Goal: Task Accomplishment & Management: Manage account settings

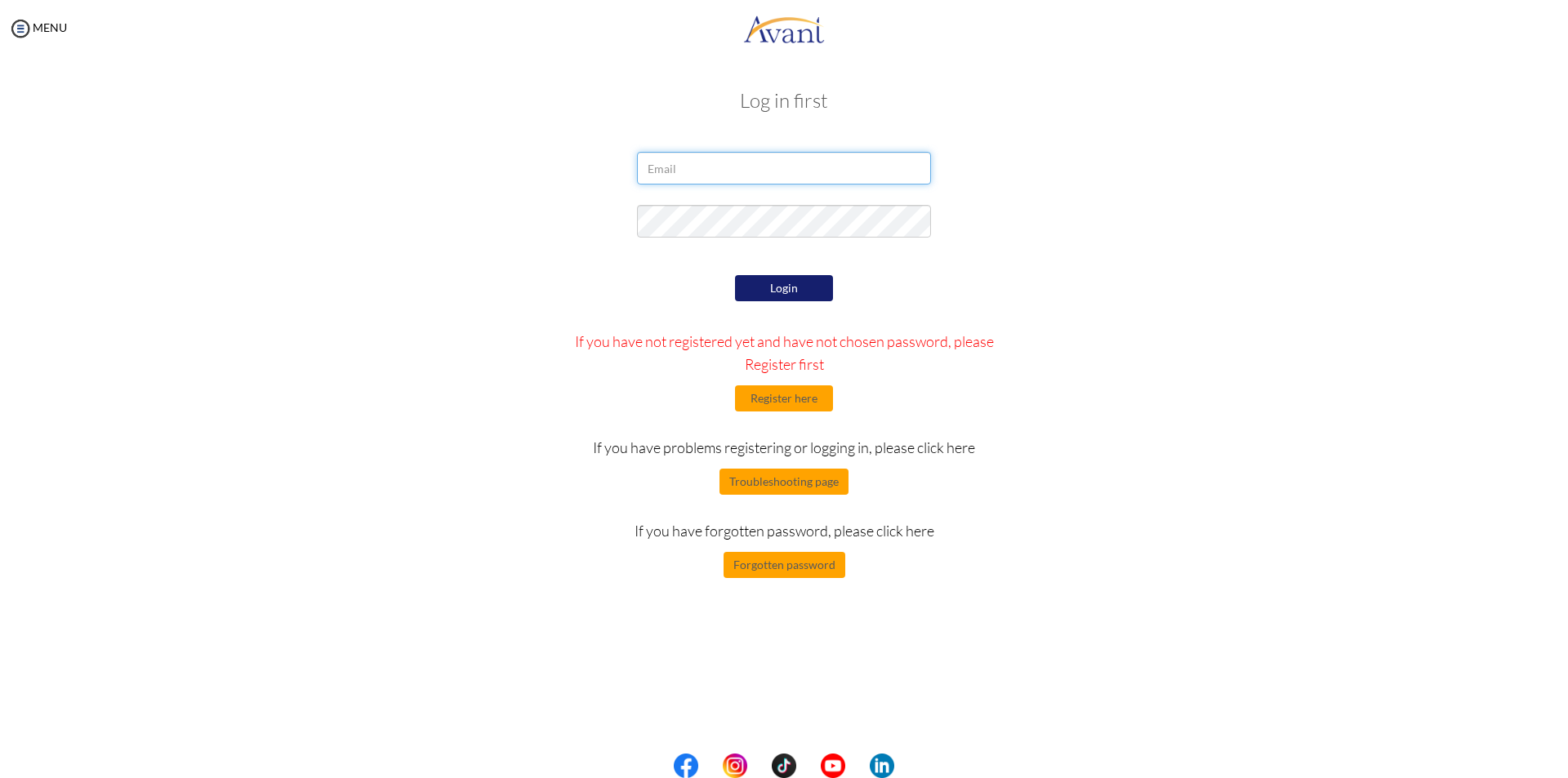
click at [735, 175] on input "email" at bounding box center [783, 168] width 294 height 33
type input "[EMAIL_ADDRESS][DOMAIN_NAME]"
click at [804, 278] on button "Login" at bounding box center [784, 288] width 98 height 26
click at [800, 288] on button "Login" at bounding box center [784, 288] width 98 height 26
click at [1541, 26] on div at bounding box center [784, 37] width 1568 height 74
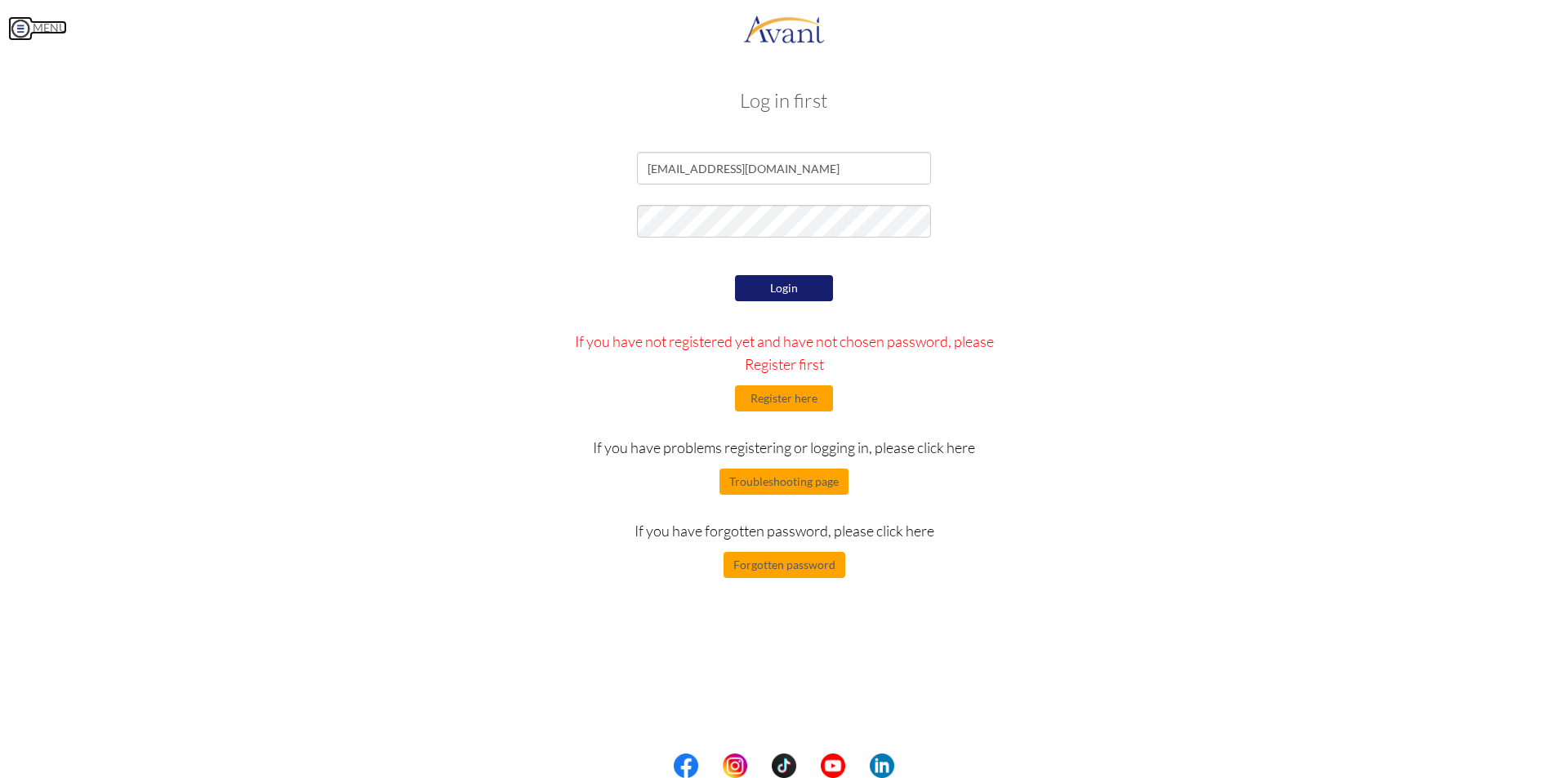
click at [26, 26] on img at bounding box center [21, 28] width 25 height 25
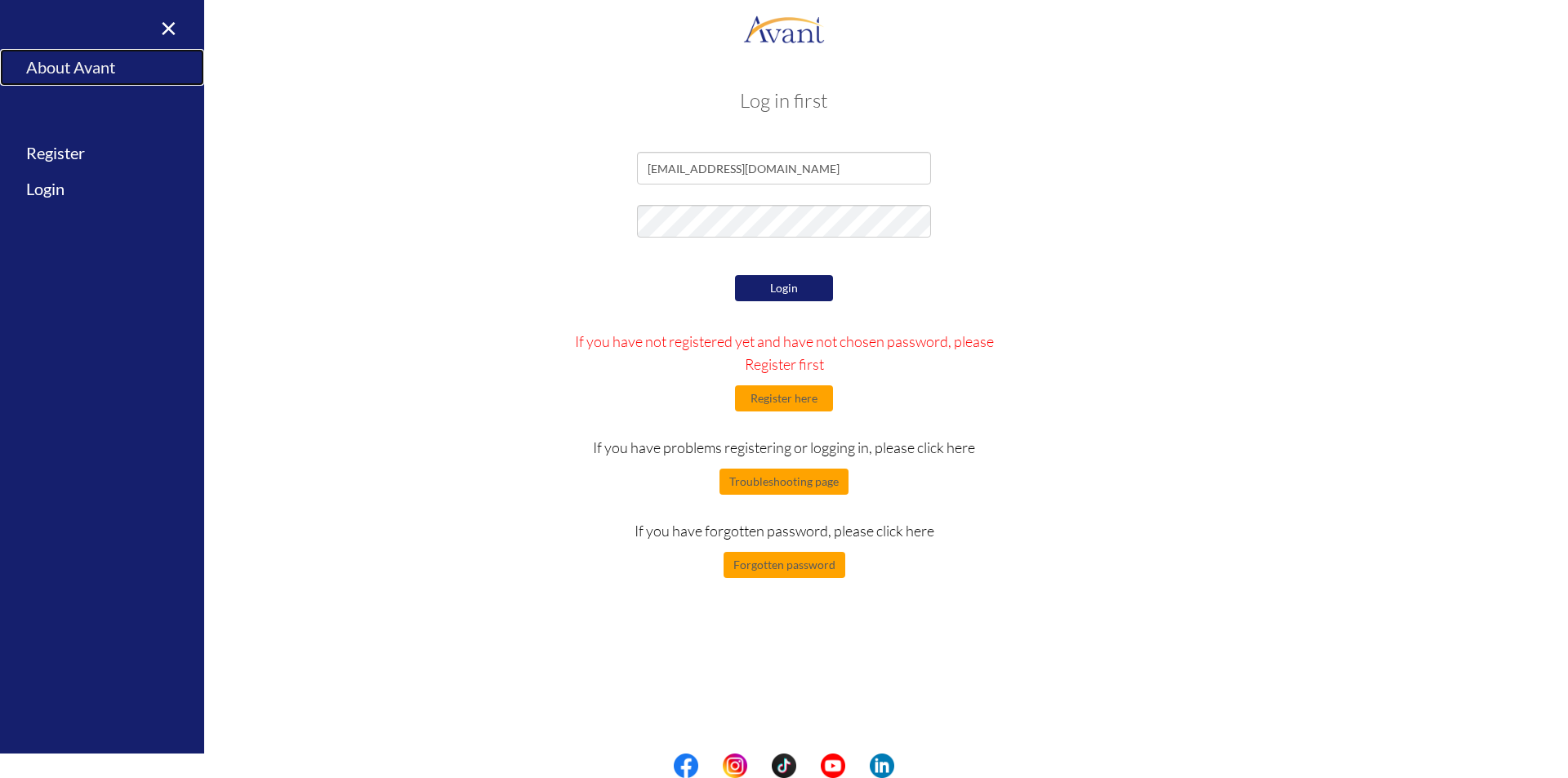
click at [86, 74] on link "About Avant" at bounding box center [102, 67] width 204 height 37
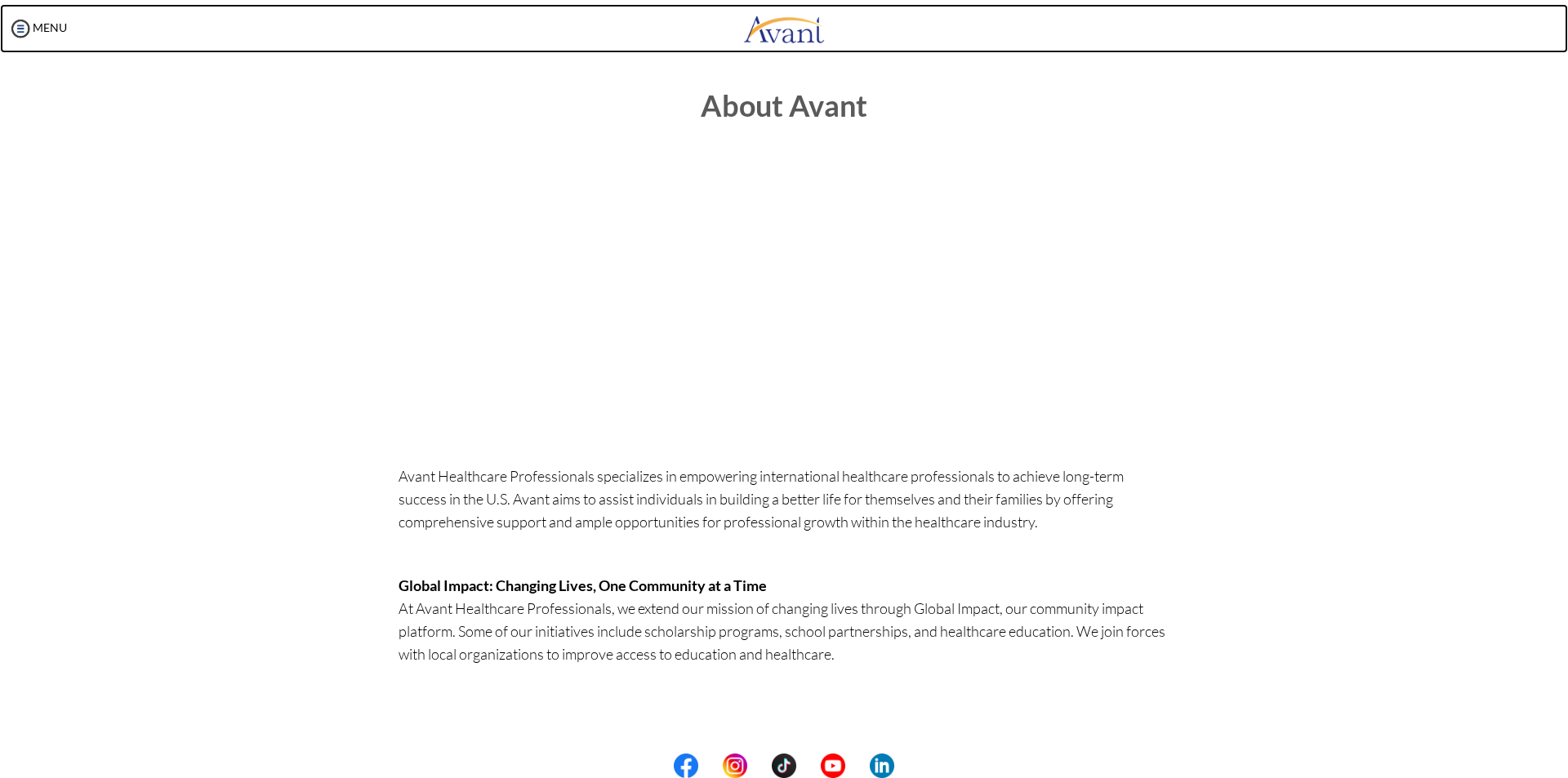
click at [768, 29] on img at bounding box center [783, 28] width 81 height 49
